Goal: Information Seeking & Learning: Learn about a topic

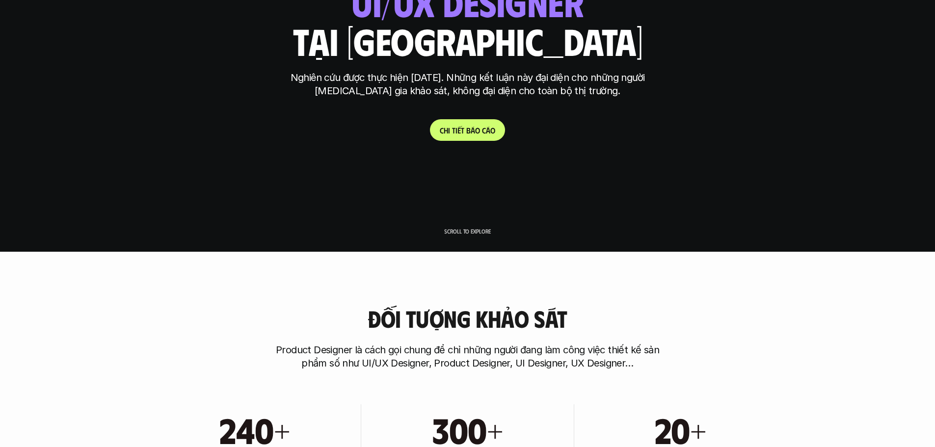
scroll to position [196, 0]
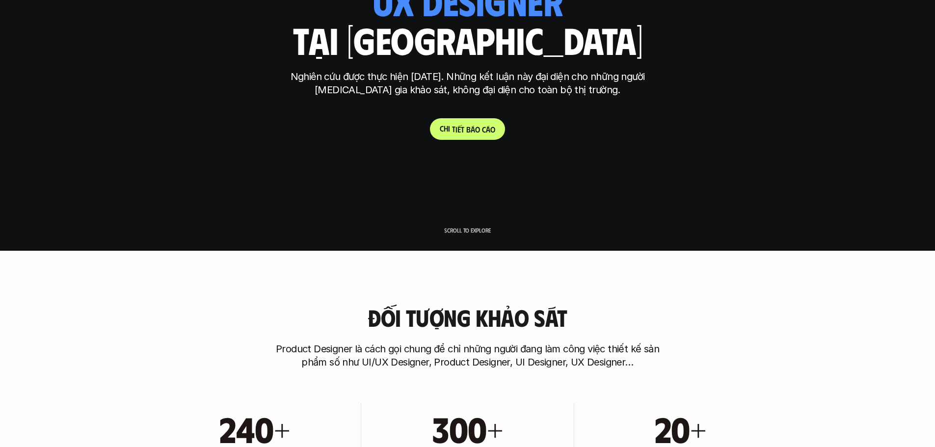
click at [474, 119] on link "C h i t i ế t b á o c á o" at bounding box center [467, 129] width 75 height 22
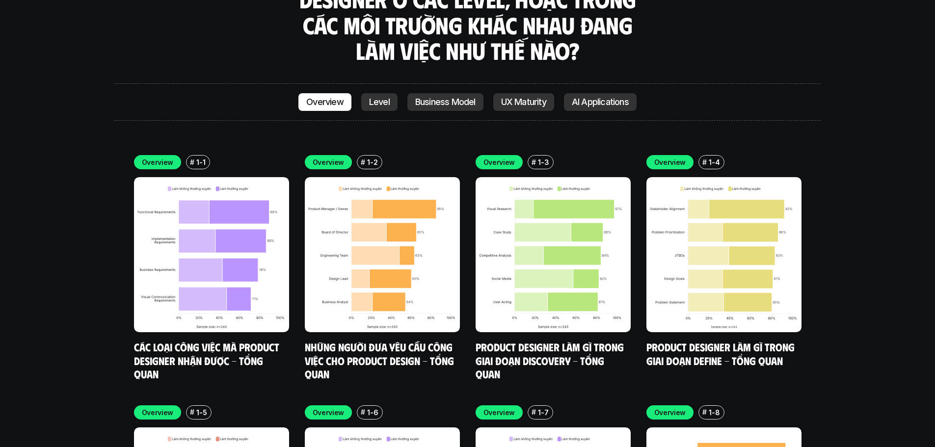
scroll to position [2824, 0]
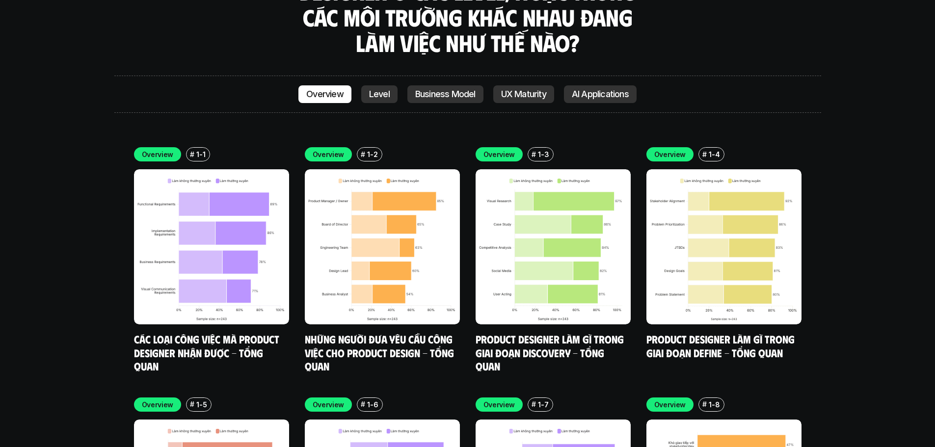
click at [373, 399] on p "1-6" at bounding box center [372, 404] width 11 height 10
click at [200, 149] on p "1-1" at bounding box center [200, 154] width 9 height 10
click at [353, 147] on div "Overview # 1-2" at bounding box center [382, 154] width 155 height 14
click at [332, 149] on p "Overview" at bounding box center [329, 154] width 32 height 10
click at [376, 147] on div "# 1-2" at bounding box center [370, 154] width 26 height 14
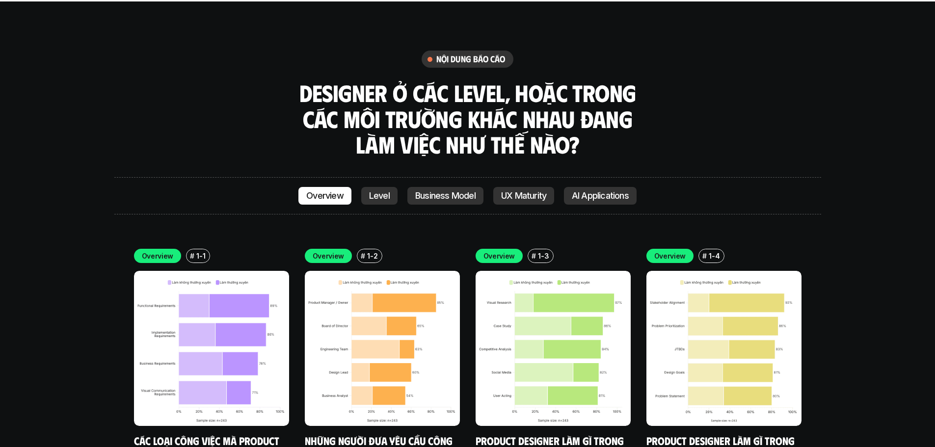
scroll to position [2726, 0]
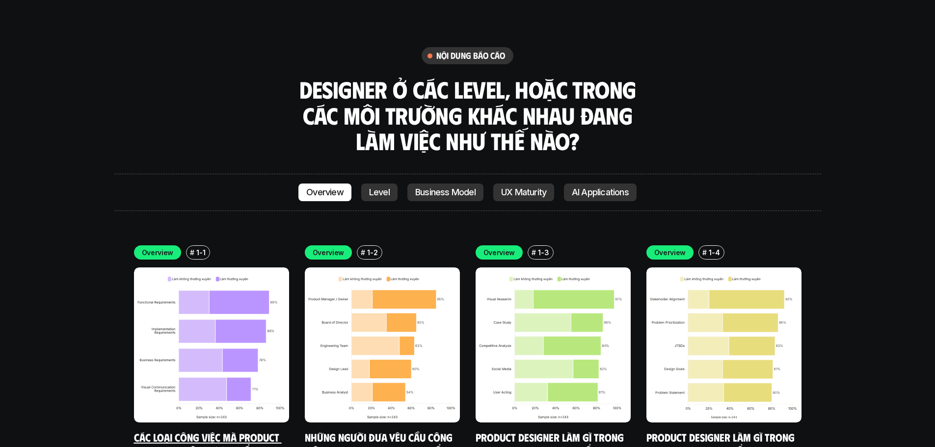
click at [180, 430] on link "Các loại công việc mà Product Designer nhận được - Tổng quan" at bounding box center [208, 450] width 148 height 40
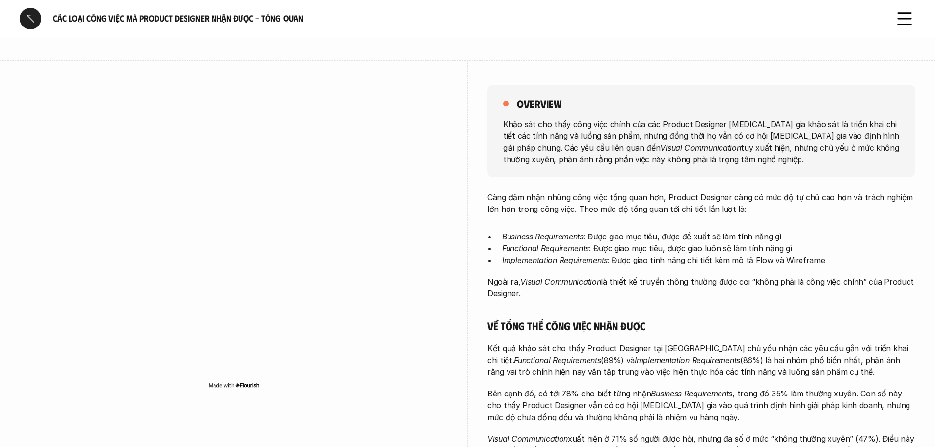
scroll to position [49, 0]
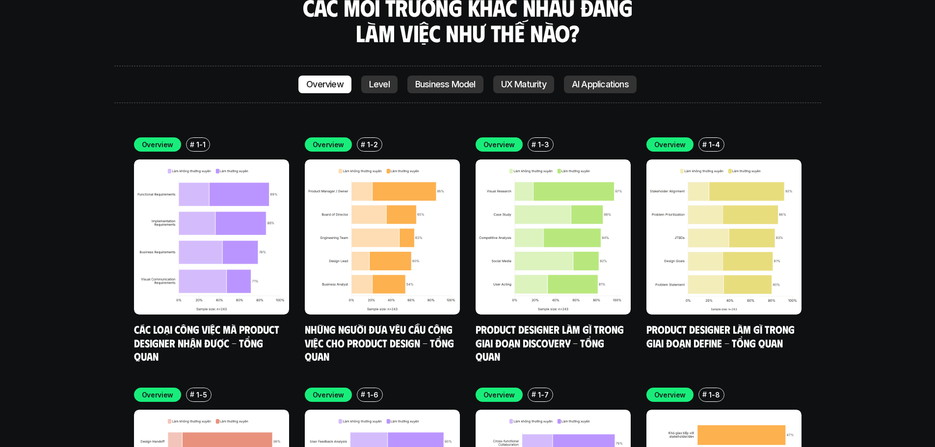
scroll to position [2846, 0]
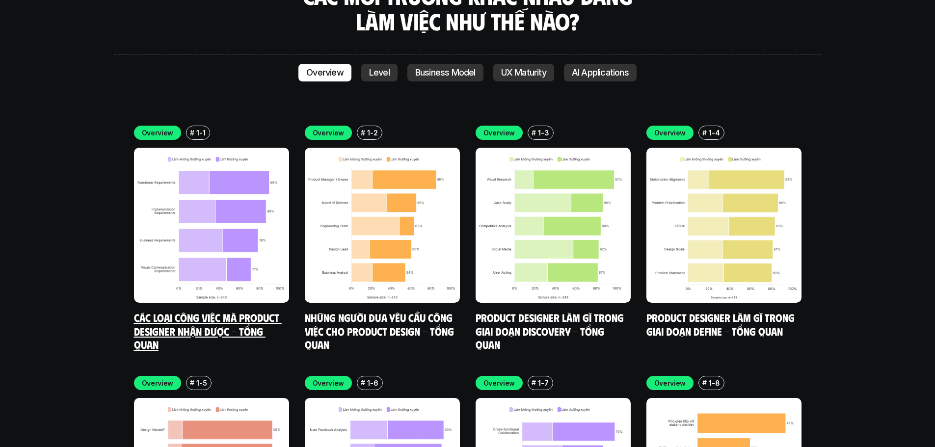
drag, startPoint x: 244, startPoint y: 293, endPoint x: 197, endPoint y: 280, distance: 48.9
click at [197, 311] on link "Các loại công việc mà Product Designer nhận được - Tổng quan" at bounding box center [208, 331] width 148 height 40
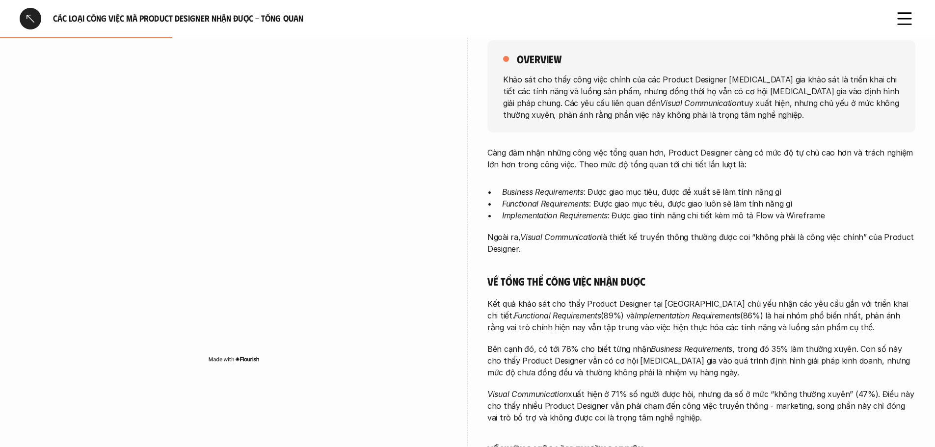
scroll to position [141, 0]
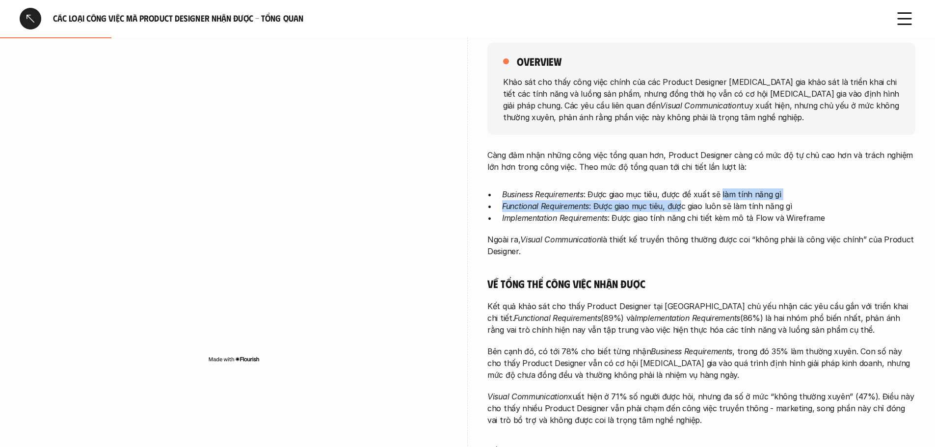
drag, startPoint x: 683, startPoint y: 201, endPoint x: 722, endPoint y: 195, distance: 39.1
click at [722, 195] on ul "Business Requirements : Được giao mục tiêu, được đề xuất sẽ làm tính năng gì Fu…" at bounding box center [701, 205] width 428 height 35
click at [720, 195] on p "Business Requirements : Được giao mục tiêu, được đề xuất sẽ làm tính năng gì" at bounding box center [708, 194] width 413 height 12
drag, startPoint x: 540, startPoint y: 202, endPoint x: 621, endPoint y: 201, distance: 81.0
click at [621, 201] on p "Functional Requirements : Được giao mục tiêu, được giao luôn sẽ làm tính năng gì" at bounding box center [708, 206] width 413 height 12
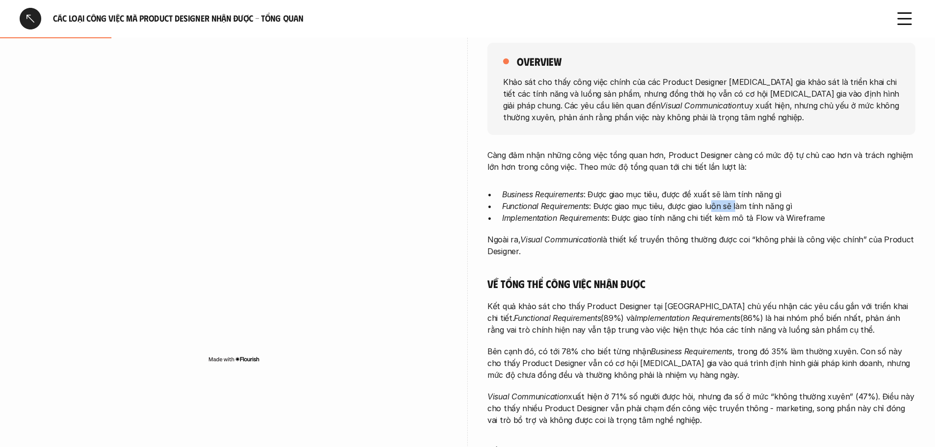
drag, startPoint x: 710, startPoint y: 201, endPoint x: 735, endPoint y: 203, distance: 24.1
click at [735, 203] on p "Functional Requirements : Được giao mục tiêu, được giao luôn sẽ làm tính năng gì" at bounding box center [708, 206] width 413 height 12
click at [683, 207] on p "Functional Requirements : Được giao mục tiêu, được giao luôn sẽ làm tính năng gì" at bounding box center [708, 206] width 413 height 12
drag, startPoint x: 681, startPoint y: 206, endPoint x: 784, endPoint y: 210, distance: 103.1
click at [784, 210] on p "Functional Requirements : Được giao mục tiêu, được giao luôn sẽ làm tính năng gì" at bounding box center [708, 206] width 413 height 12
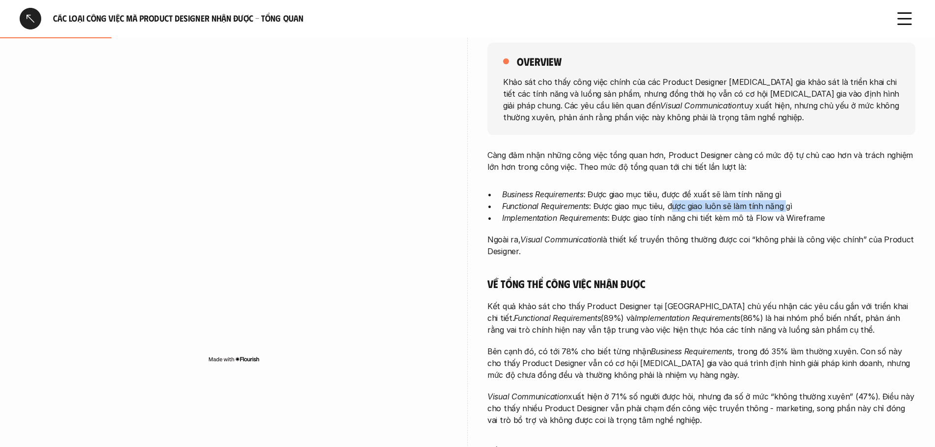
click at [783, 210] on p "Functional Requirements : Được giao mục tiêu, được giao luôn sẽ làm tính năng gì" at bounding box center [708, 206] width 413 height 12
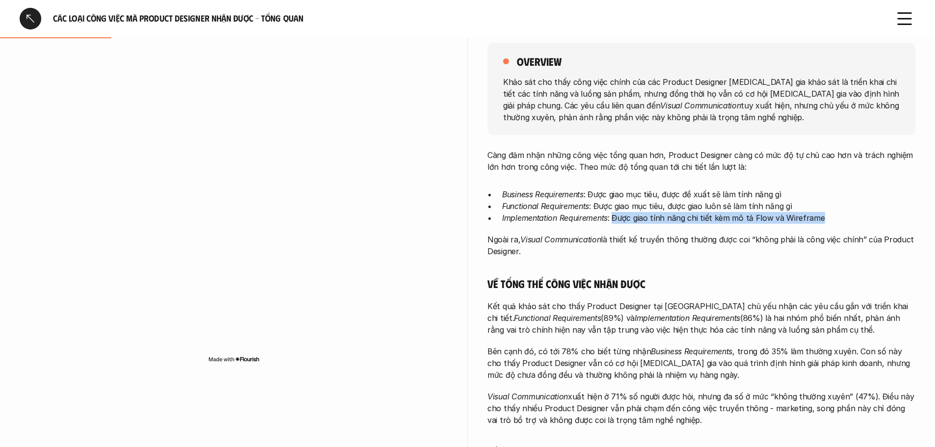
drag, startPoint x: 614, startPoint y: 217, endPoint x: 831, endPoint y: 227, distance: 217.1
click at [831, 227] on div "Càng đảm nhận những công việc tổng quan hơn, Product Designer càng có mức độ tự…" at bounding box center [701, 355] width 428 height 412
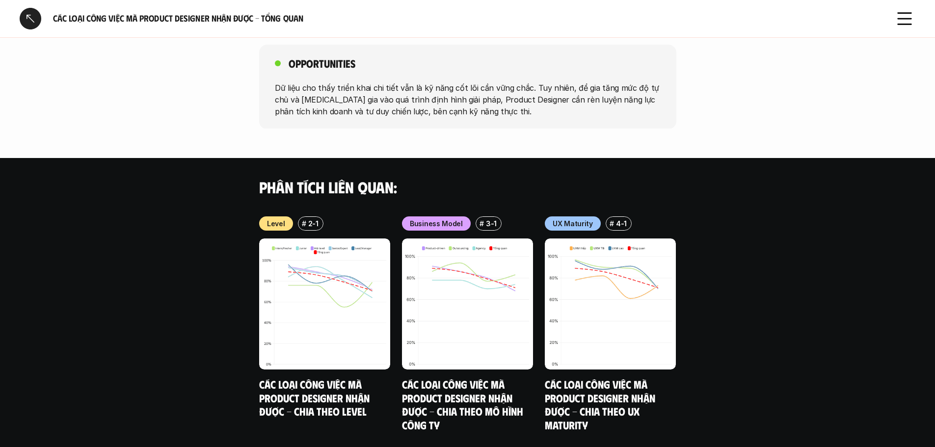
scroll to position [877, 0]
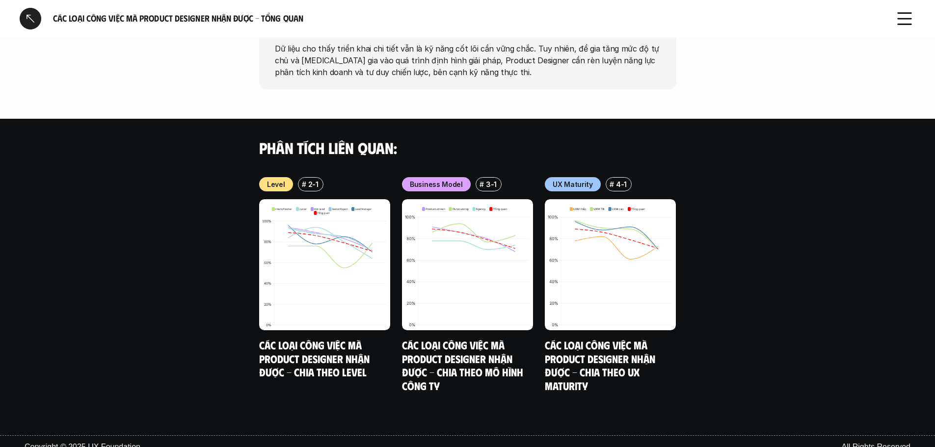
click at [20, 11] on div at bounding box center [31, 19] width 22 height 22
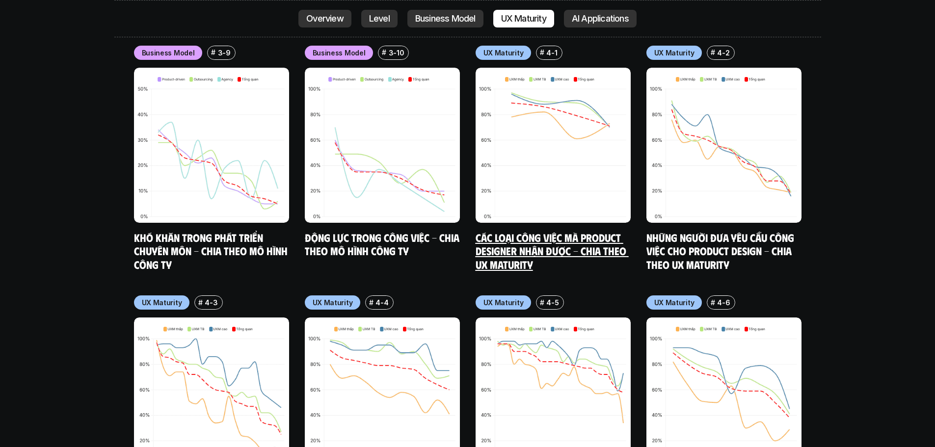
scroll to position [4686, 0]
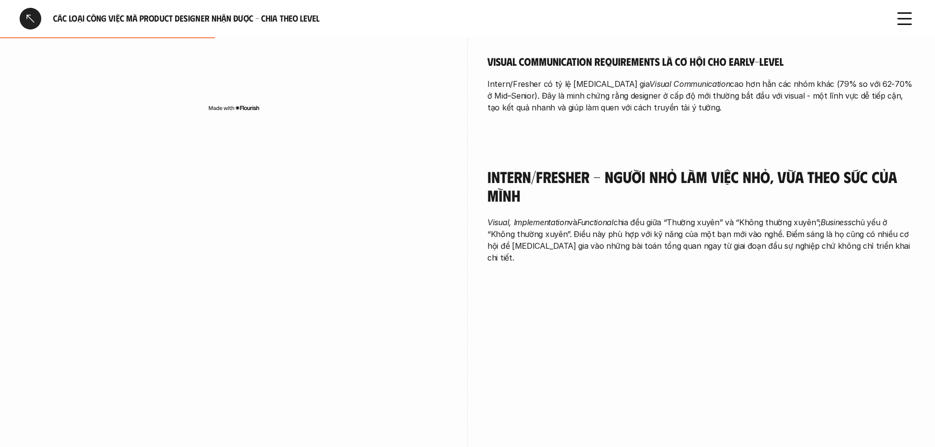
scroll to position [589, 0]
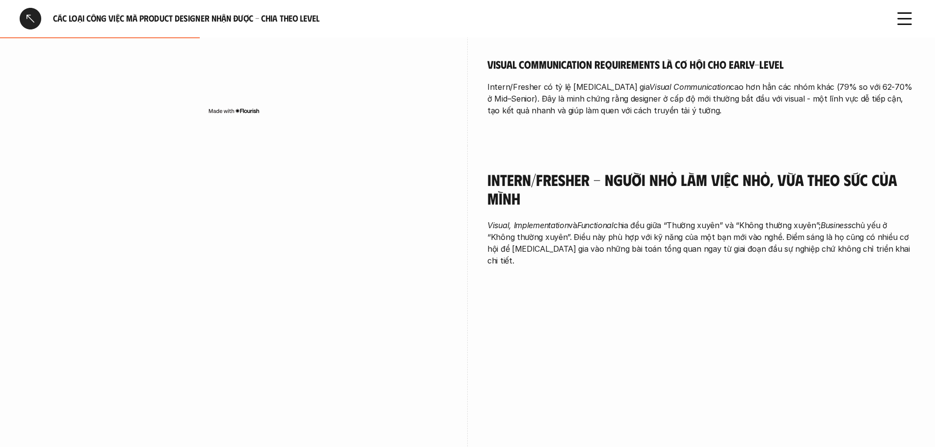
click at [32, 7] on div "Các loại công việc mà Product Designer nhận được - Chia theo Level" at bounding box center [467, 18] width 935 height 37
click at [31, 17] on div at bounding box center [31, 19] width 22 height 22
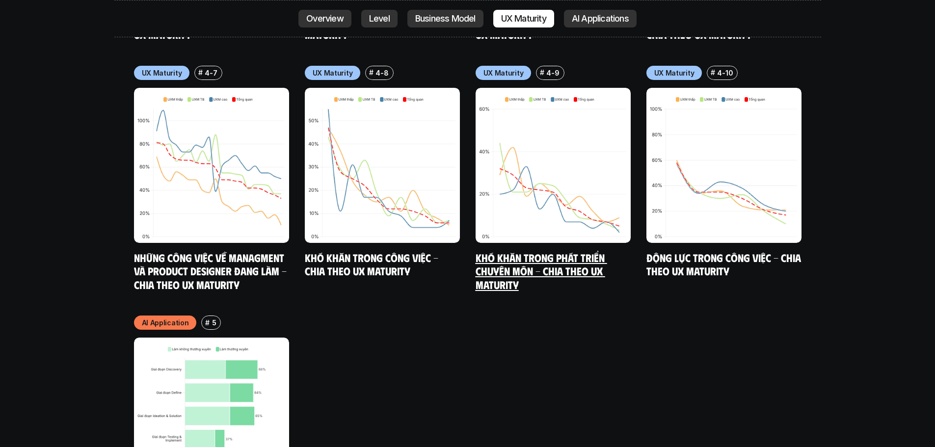
scroll to position [5226, 0]
